Goal: Task Accomplishment & Management: Complete application form

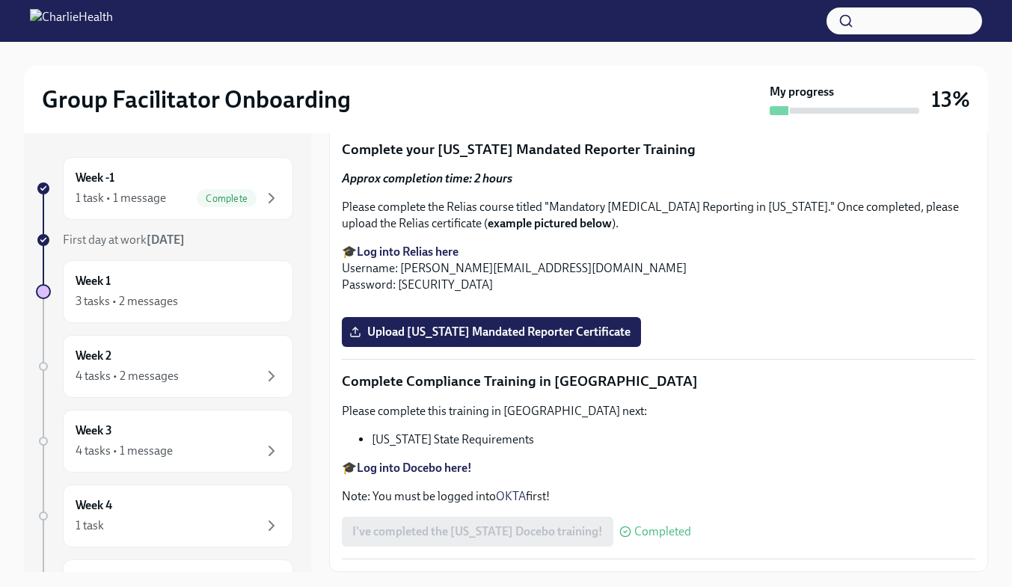
scroll to position [2567, 0]
click at [501, 108] on span "Upload [US_STATE] Telehealth Certificate" at bounding box center [467, 100] width 230 height 15
click at [0, 0] on input "Upload [US_STATE] Telehealth Certificate" at bounding box center [0, 0] width 0 height 0
click at [555, 339] on span "Upload [US_STATE] Mandated Reporter Certificate" at bounding box center [491, 331] width 278 height 15
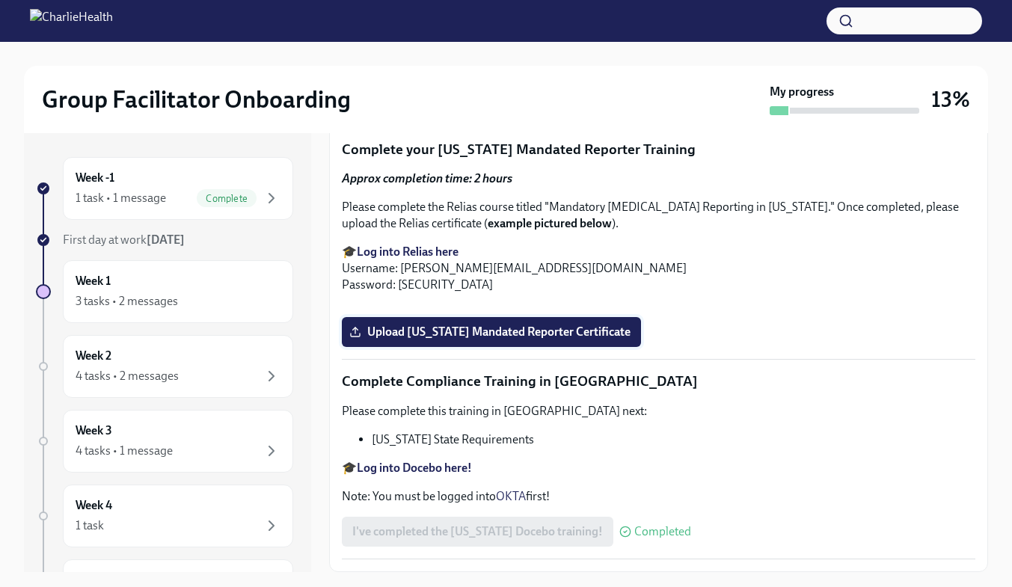
click at [0, 0] on input "Upload [US_STATE] Mandated Reporter Certificate" at bounding box center [0, 0] width 0 height 0
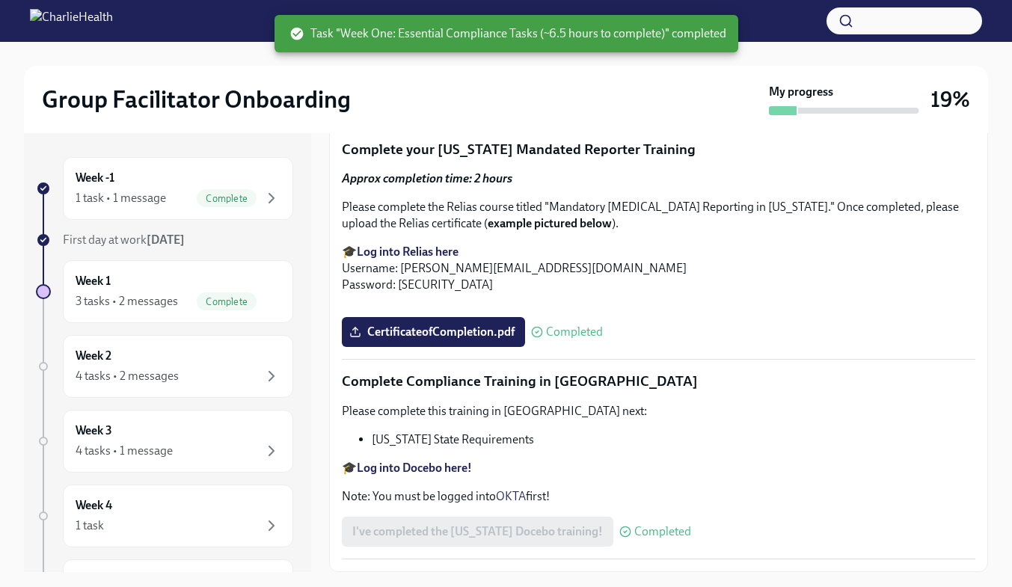
scroll to position [27, 0]
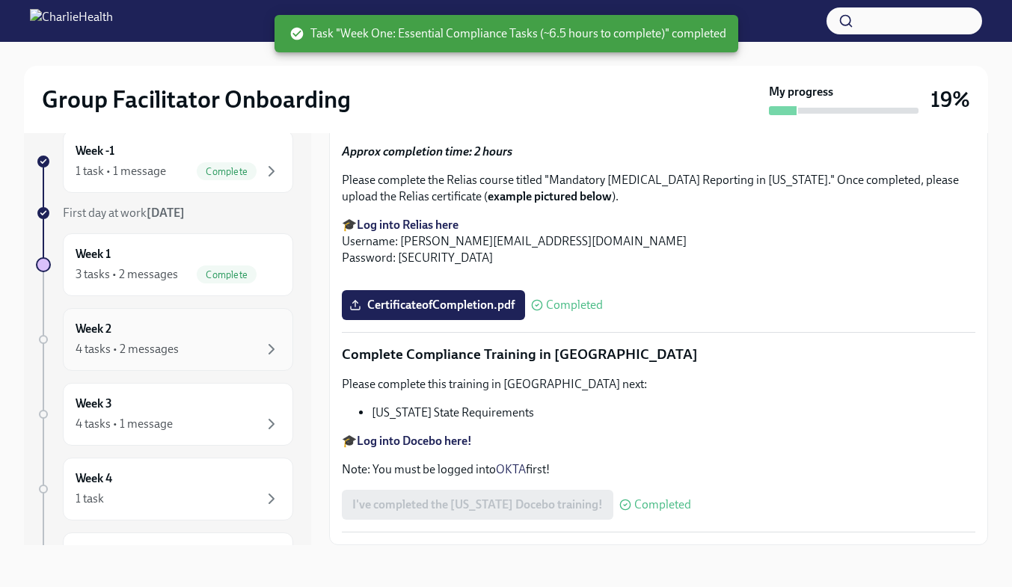
click at [218, 331] on div "Week 2 4 tasks • 2 messages" at bounding box center [178, 339] width 205 height 37
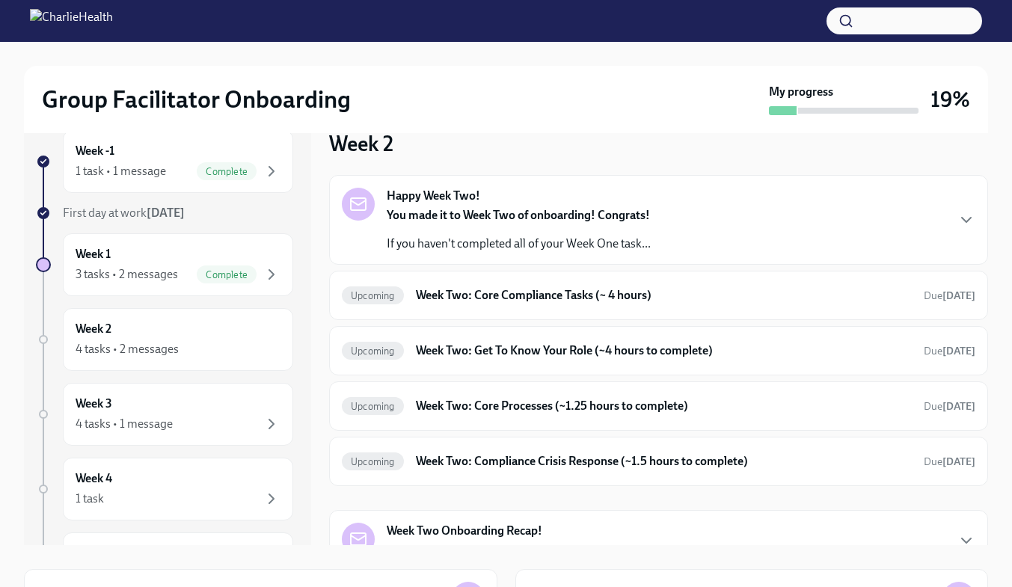
click at [646, 215] on strong "You made it to Week Two of onboarding! Congrats!" at bounding box center [518, 215] width 263 height 14
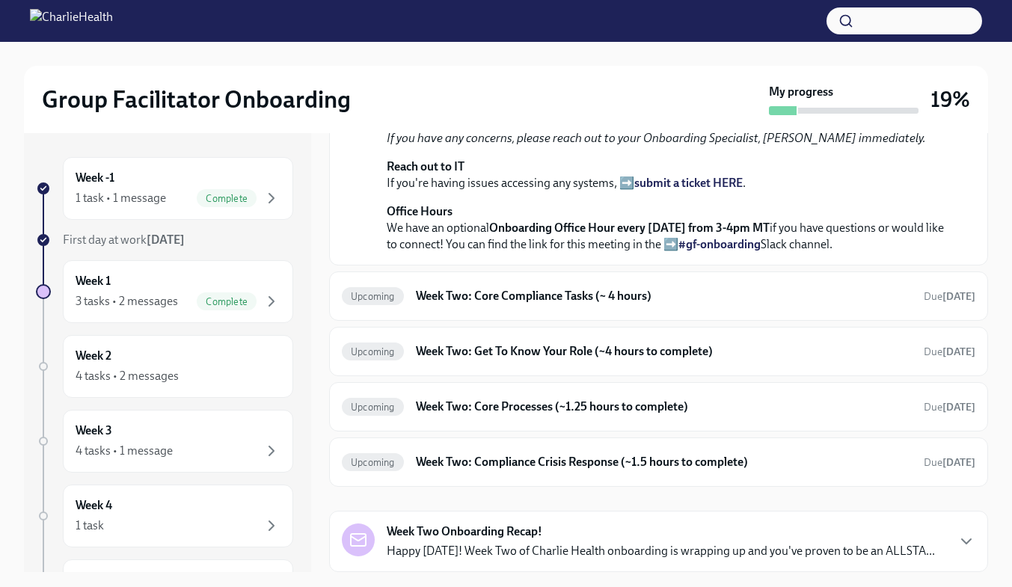
scroll to position [546, 0]
click at [599, 296] on h6 "Week Two: Core Compliance Tasks (~ 4 hours)" at bounding box center [664, 296] width 496 height 16
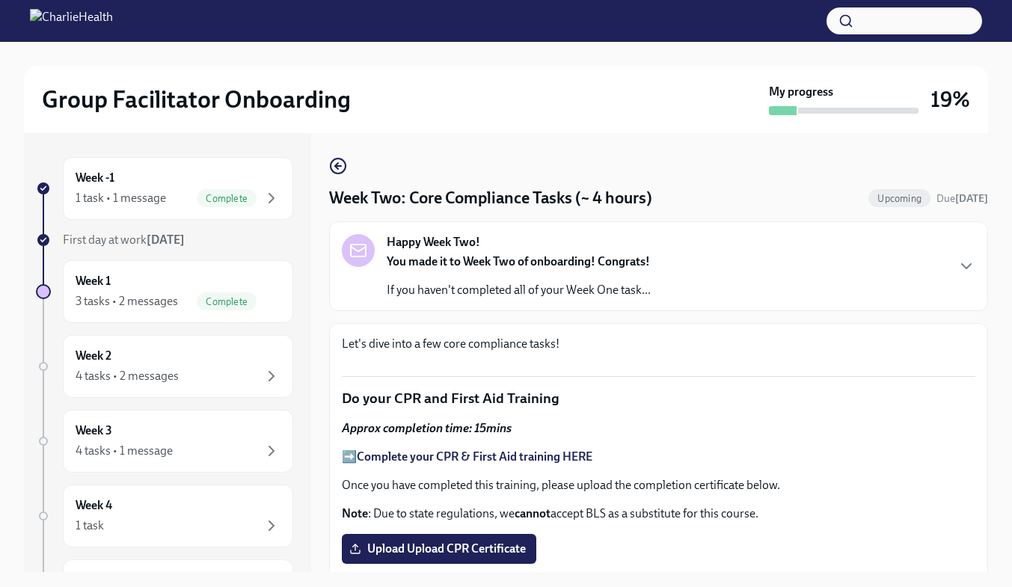
click at [591, 286] on p "If you haven't completed all of your Week One task..." at bounding box center [519, 290] width 264 height 16
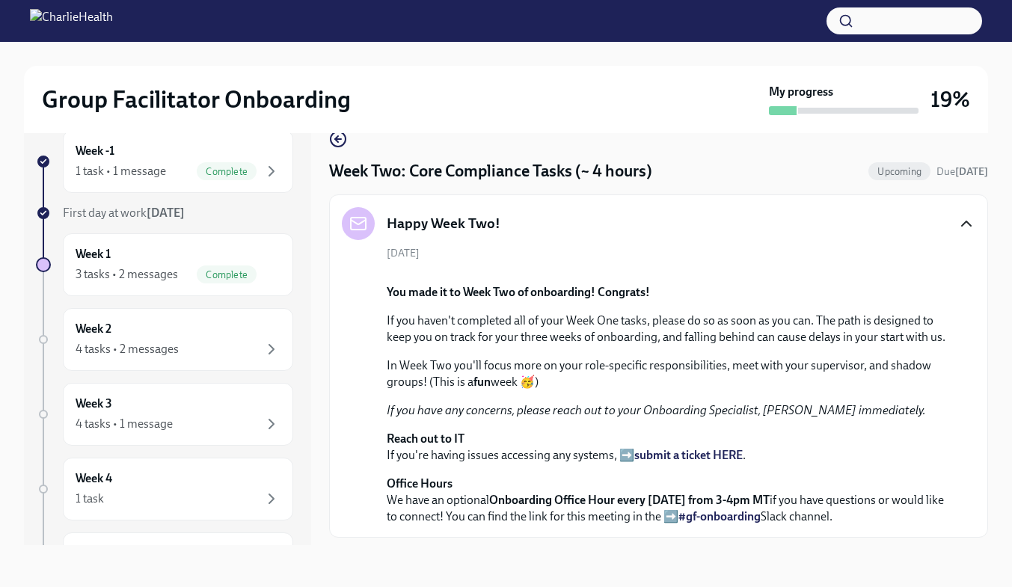
click at [958, 227] on icon "button" at bounding box center [966, 224] width 18 height 18
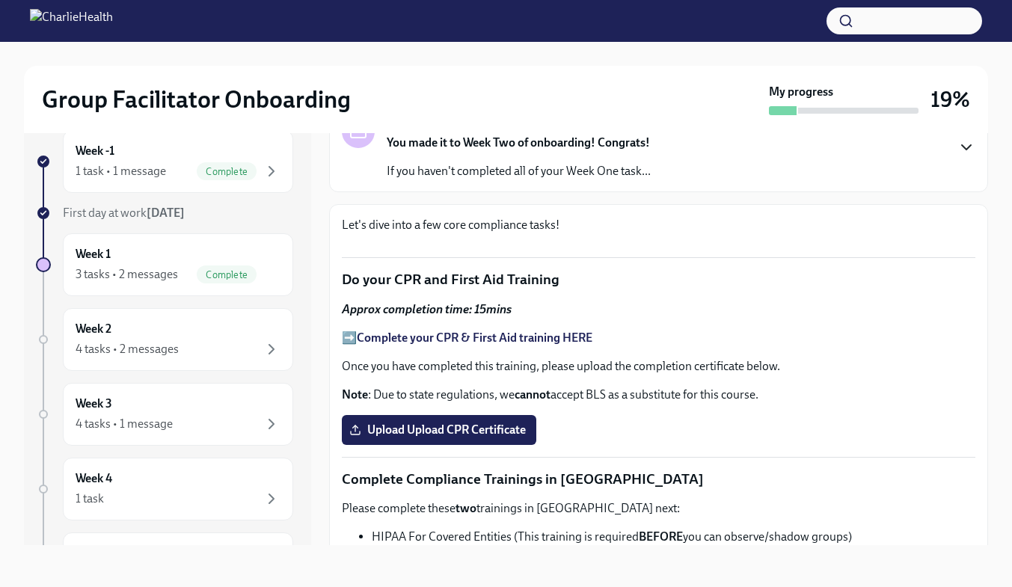
scroll to position [3, 0]
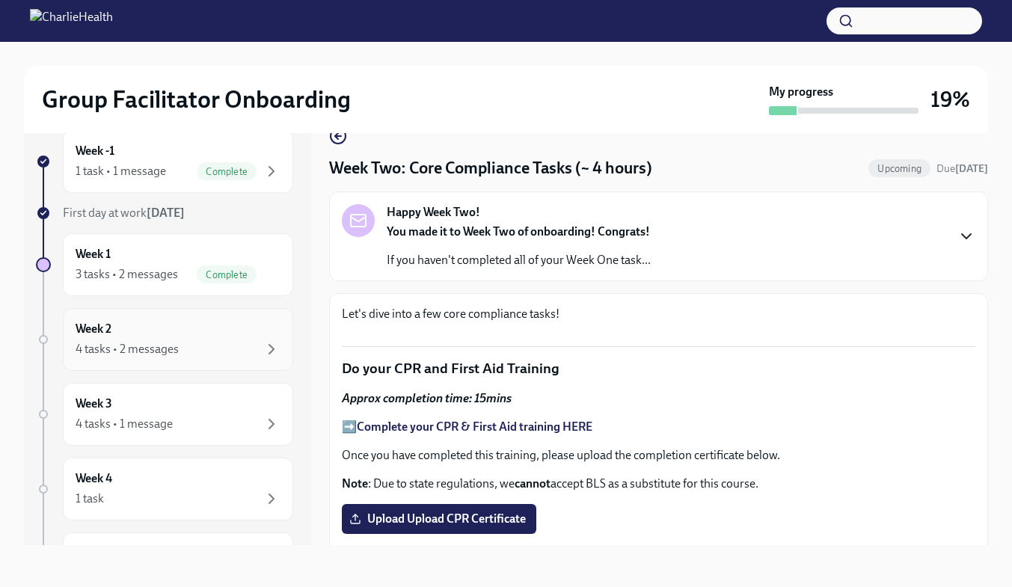
click at [170, 331] on div "Week 2 4 tasks • 2 messages" at bounding box center [178, 339] width 205 height 37
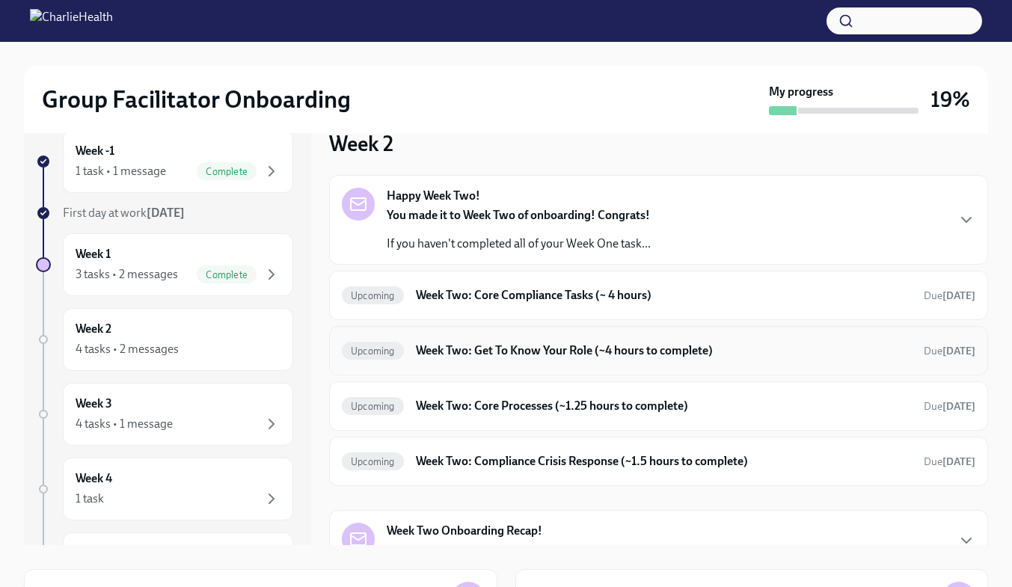
click at [657, 352] on h6 "Week Two: Get To Know Your Role (~4 hours to complete)" at bounding box center [664, 350] width 496 height 16
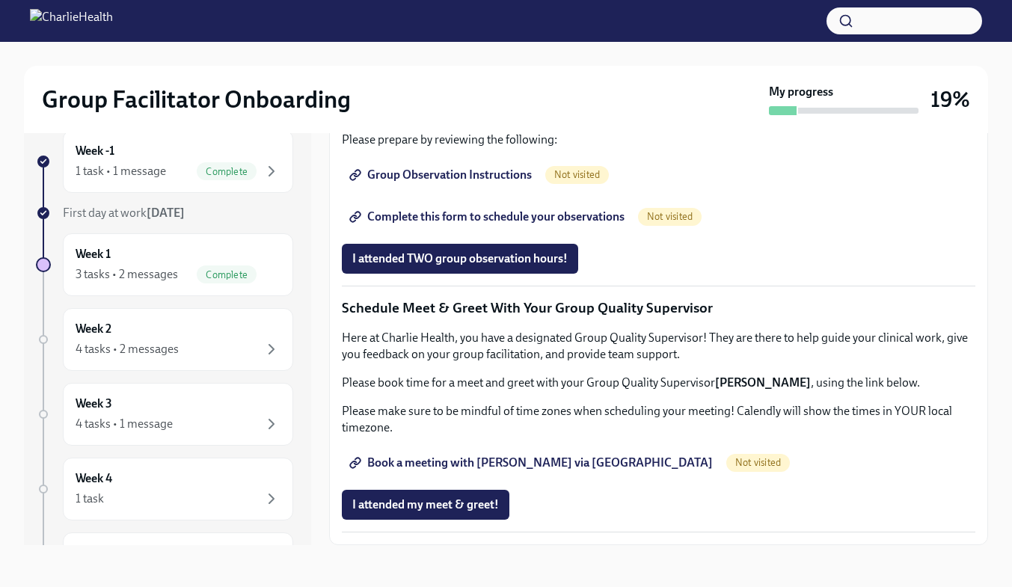
scroll to position [1358, 0]
